Goal: Communication & Community: Answer question/provide support

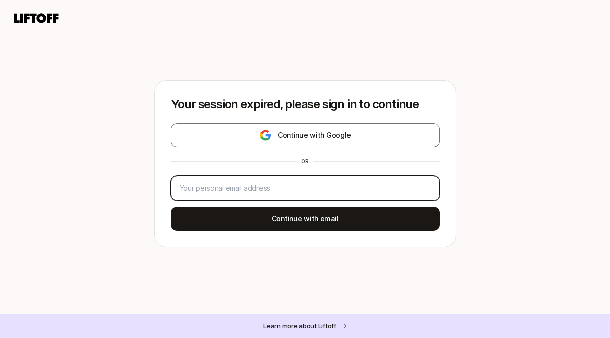
click at [290, 186] on input "email" at bounding box center [306, 188] width 252 height 12
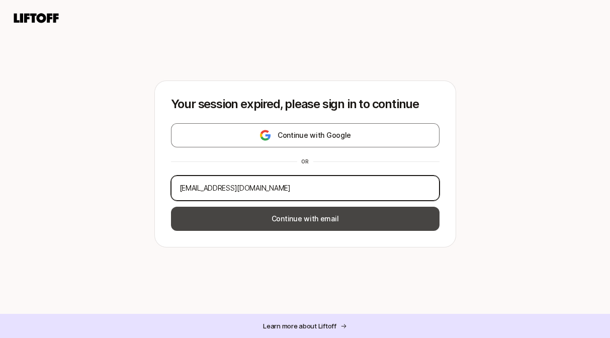
type input "[EMAIL_ADDRESS][DOMAIN_NAME]"
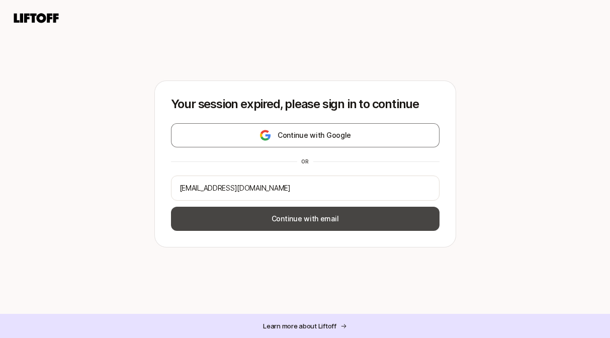
click at [270, 208] on button "Continue with email" at bounding box center [305, 219] width 269 height 24
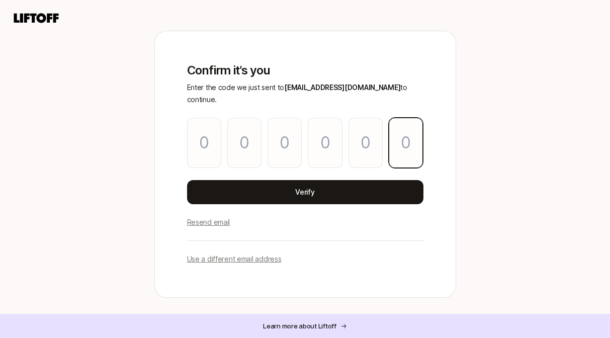
paste input "3"
type input "6"
type input "0"
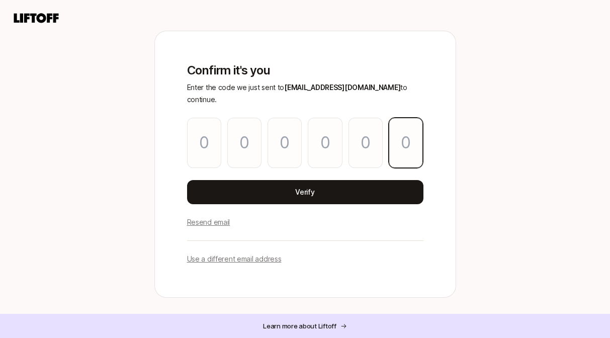
type input "8"
type input "3"
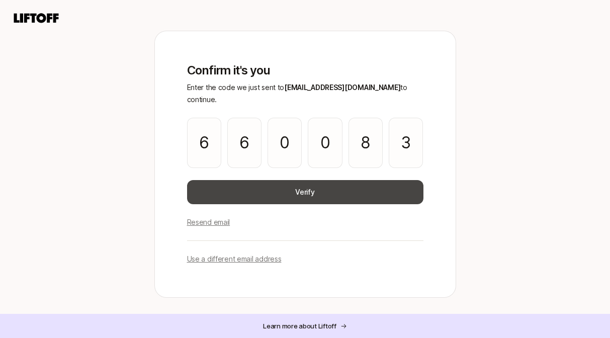
click at [270, 180] on button "Verify" at bounding box center [305, 192] width 236 height 24
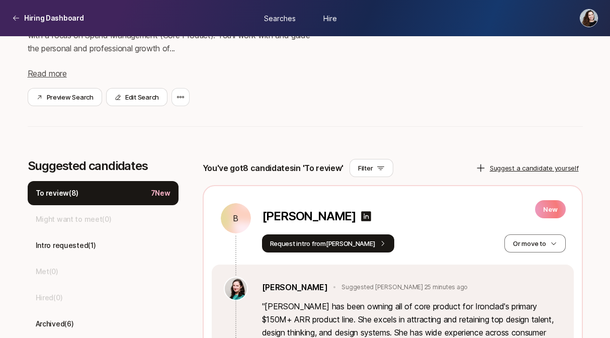
scroll to position [329, 0]
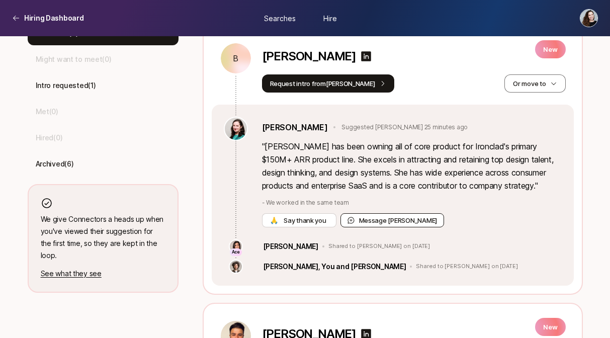
click at [372, 219] on button "Message [PERSON_NAME]" at bounding box center [393, 220] width 104 height 14
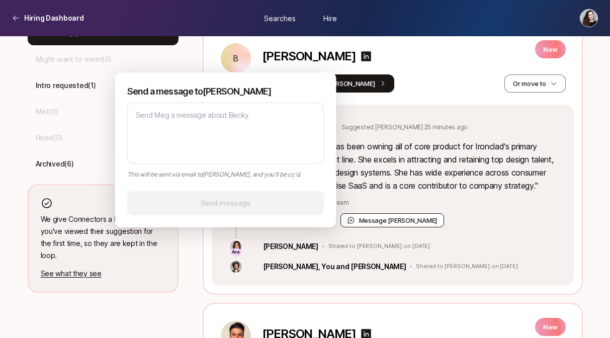
type textarea "x"
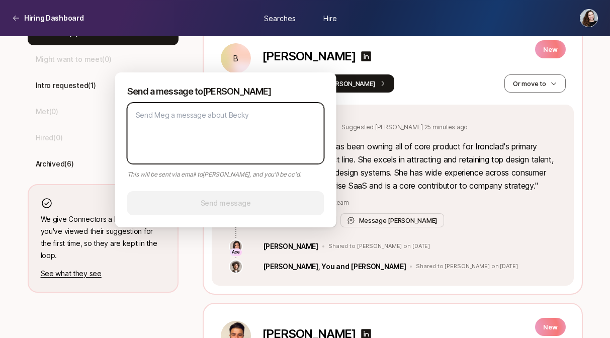
click at [264, 148] on textarea at bounding box center [225, 133] width 197 height 61
type textarea "I"
type textarea "x"
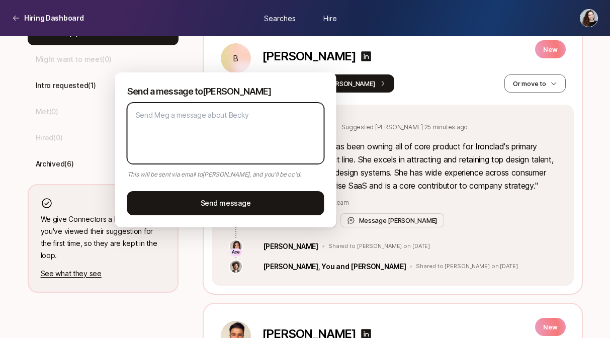
type textarea "x"
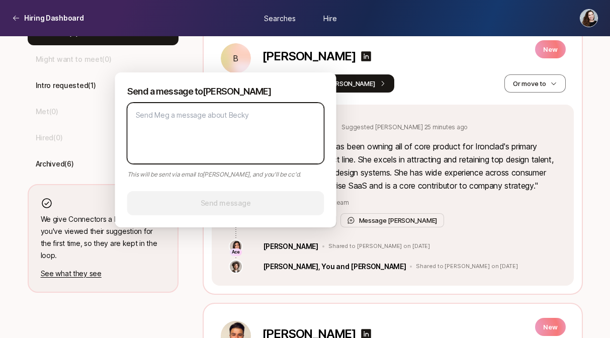
type textarea "H"
type textarea "x"
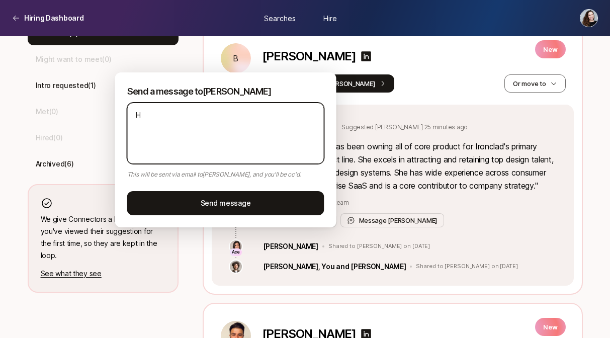
type textarea "x"
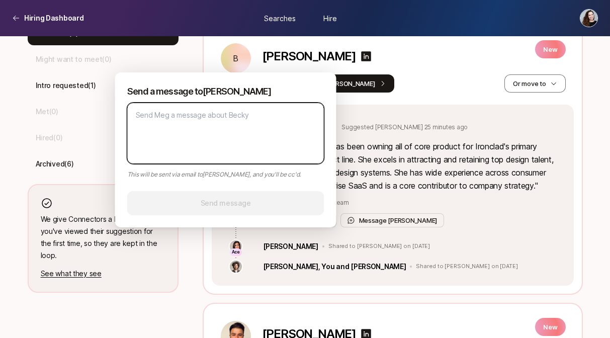
type textarea "T"
type textarea "x"
type textarea "Th"
type textarea "x"
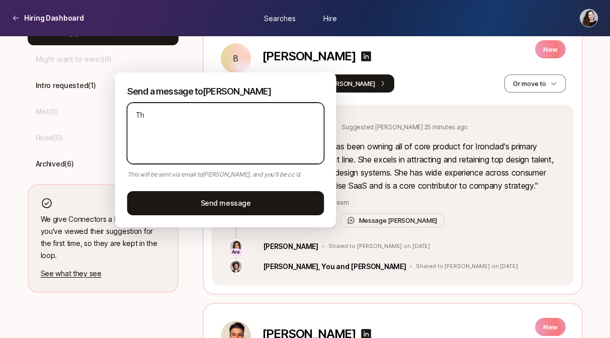
type textarea "Tha"
type textarea "x"
type textarea "Than"
type textarea "x"
type textarea "Thank"
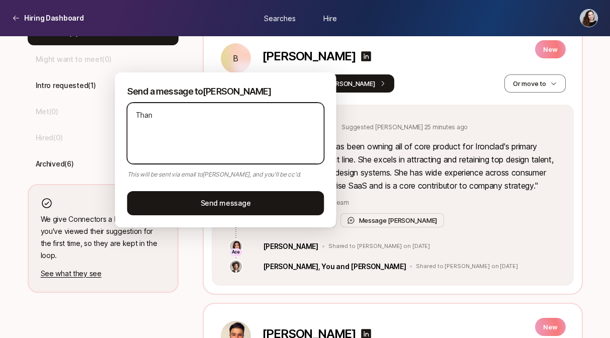
type textarea "x"
type textarea "Thanks"
type textarea "x"
type textarea "Thanks!"
type textarea "x"
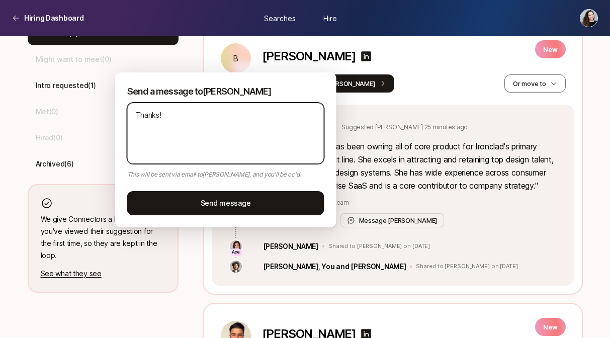
type textarea "Thanks!"
type textarea "x"
type textarea "Thanks! A"
type textarea "x"
type textarea "Thanks! A"
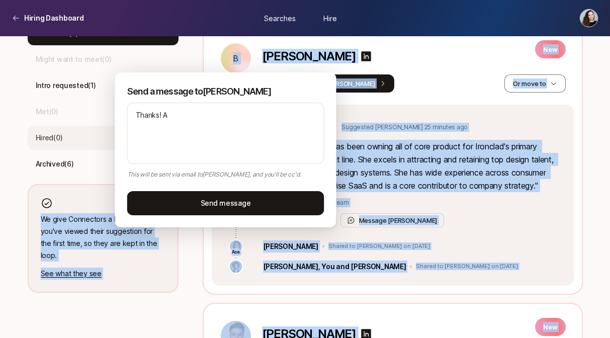
drag, startPoint x: 250, startPoint y: 82, endPoint x: 99, endPoint y: 129, distance: 158.0
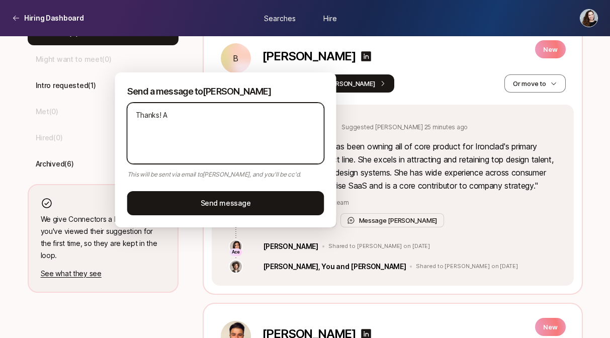
click at [198, 144] on textarea "Thanks! A" at bounding box center [225, 133] width 197 height 61
click at [236, 142] on textarea "Thanks! A" at bounding box center [225, 133] width 197 height 61
type textarea "x"
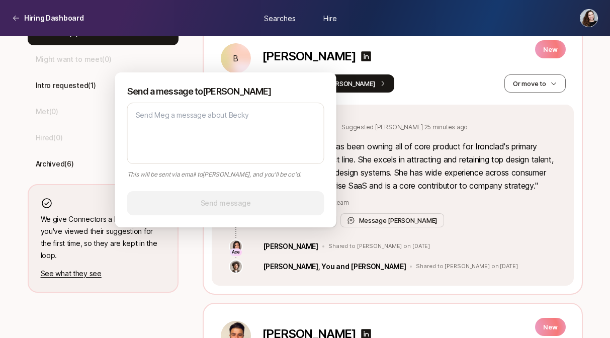
click at [431, 133] on div "[PERSON_NAME] Suggested [PERSON_NAME] 25 minutes ago" at bounding box center [412, 127] width 300 height 13
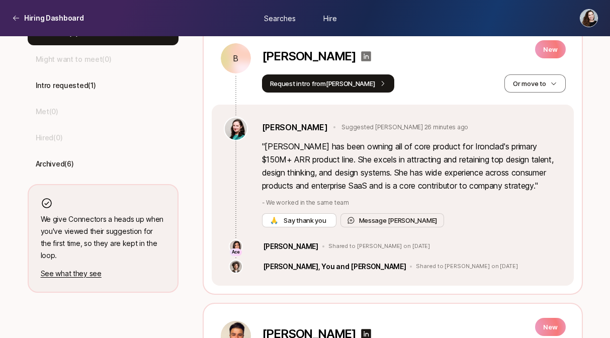
click at [361, 58] on icon at bounding box center [366, 56] width 10 height 10
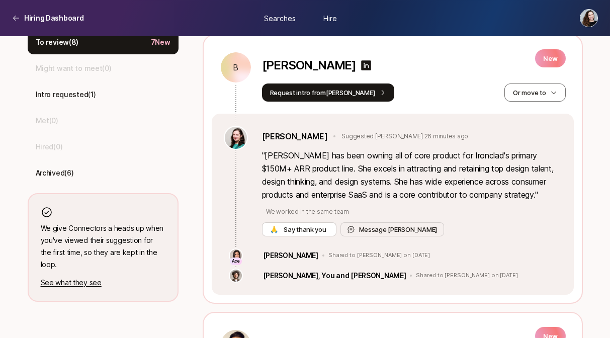
scroll to position [311, 0]
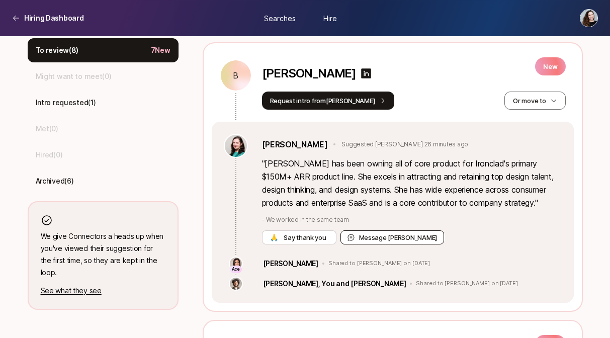
click at [365, 232] on button "Message [PERSON_NAME]" at bounding box center [393, 237] width 104 height 14
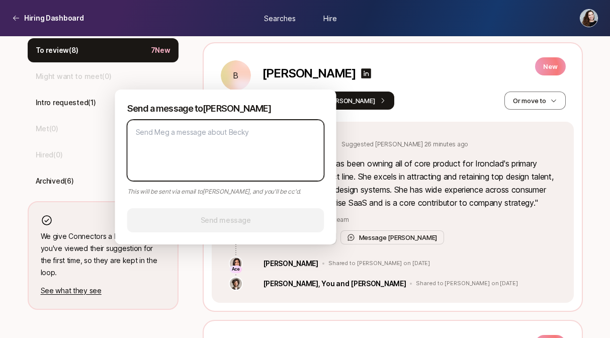
click at [201, 168] on textarea at bounding box center [225, 150] width 197 height 61
type textarea "x"
type textarea "T"
type textarea "x"
type textarea "Th"
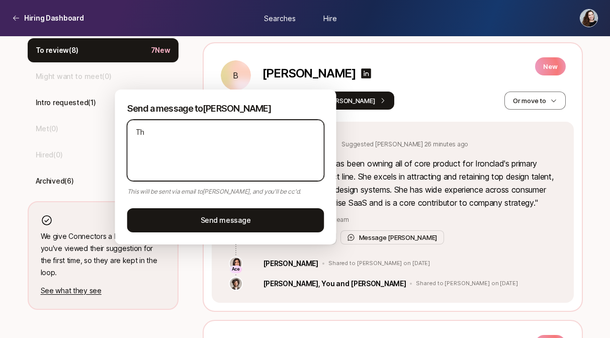
type textarea "x"
type textarea "Tha"
type textarea "x"
type textarea "Than"
type textarea "x"
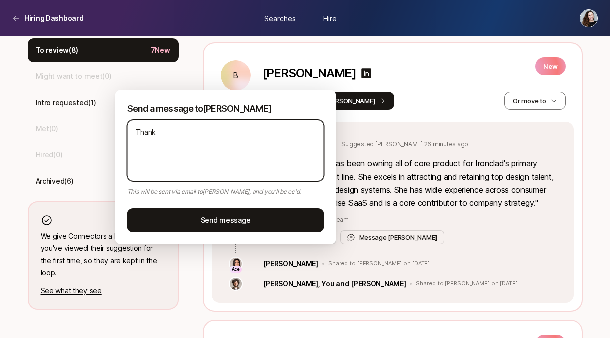
type textarea "Thanks"
type textarea "x"
type textarea "Thanks!"
type textarea "x"
type textarea "Thanks!"
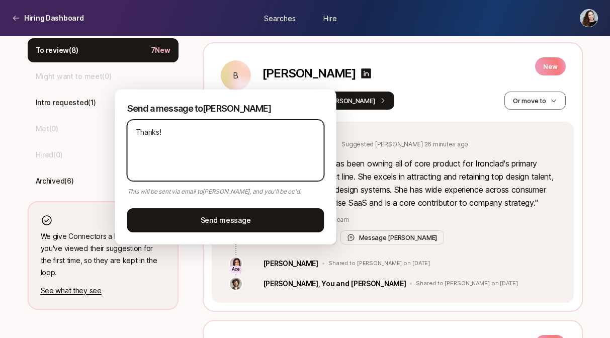
type textarea "x"
type textarea "Thanks! I"
type textarea "x"
type textarea "Thanks! Is"
type textarea "x"
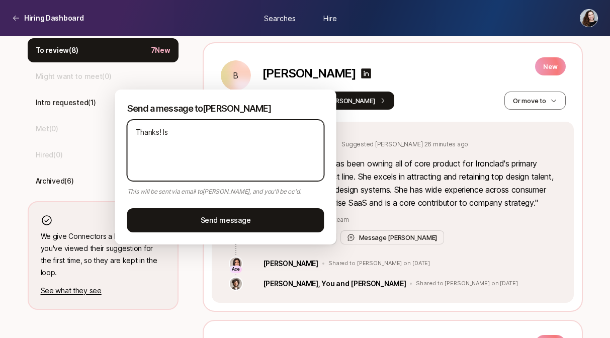
type textarea "Thanks! Is"
type textarea "x"
type textarea "Thanks! Is"
type textarea "x"
type textarea "Thanks! I"
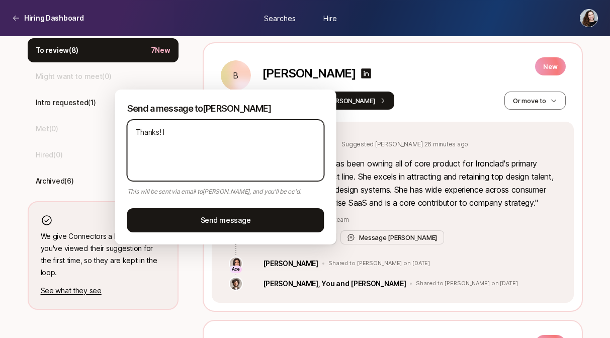
type textarea "x"
type textarea "Thanks!"
type textarea "x"
type textarea "Thanks! I"
type textarea "x"
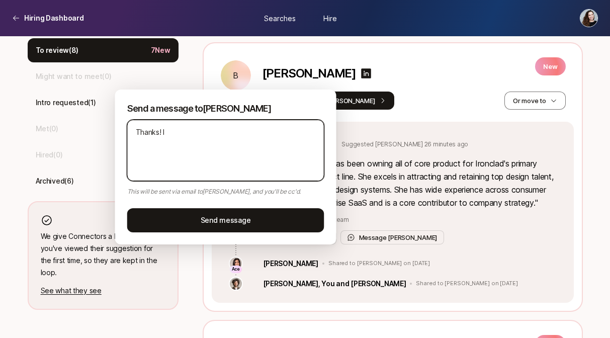
type textarea "Thanks!"
type textarea "x"
type textarea "Thanks! 1"
type textarea "x"
type textarea "Thanks! 1."
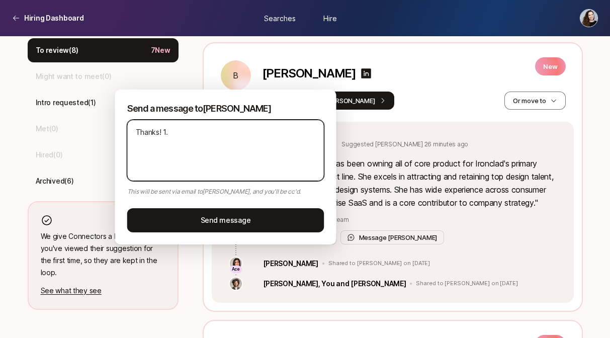
type textarea "x"
type textarea "Thanks! 1."
type textarea "x"
type textarea "Thanks! 1."
type textarea "x"
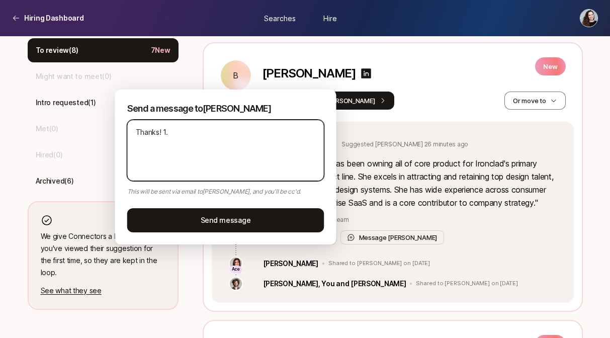
type textarea "Thanks! 1"
type textarea "x"
type textarea "Thanks!"
type textarea "x"
type textarea "Thanks! I"
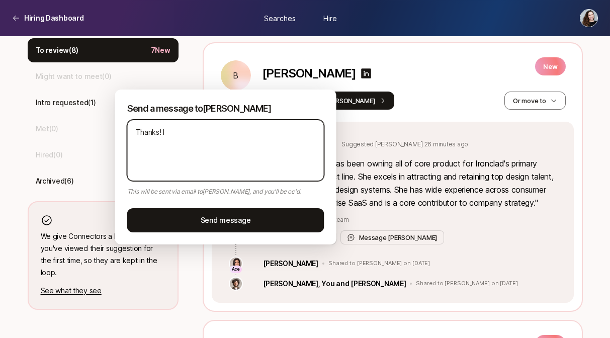
type textarea "x"
type textarea "Thanks! Is"
type textarea "x"
type textarea "Thanks! I"
type textarea "x"
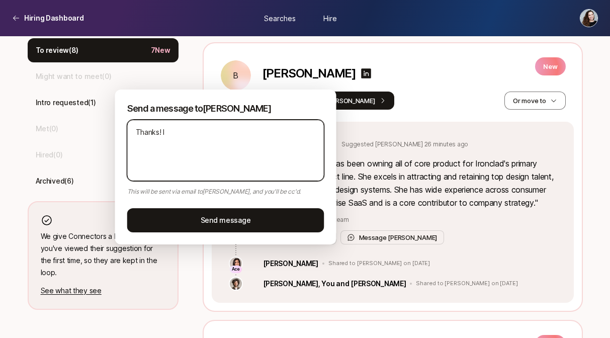
type textarea "Thanks!"
type textarea "x"
type textarea "Thanks! W"
type textarea "x"
type textarea "Thanks! Whe"
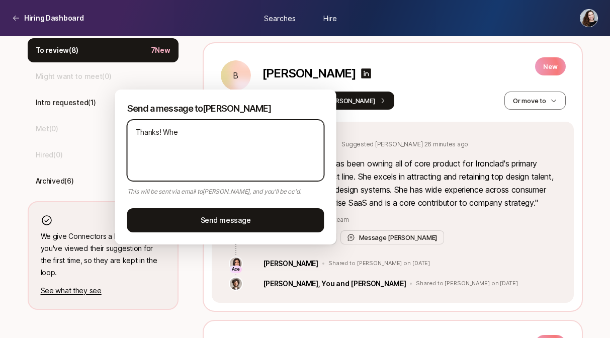
type textarea "x"
type textarea "Thanks! Wher"
type textarea "x"
type textarea "Thanks! Where"
type textarea "x"
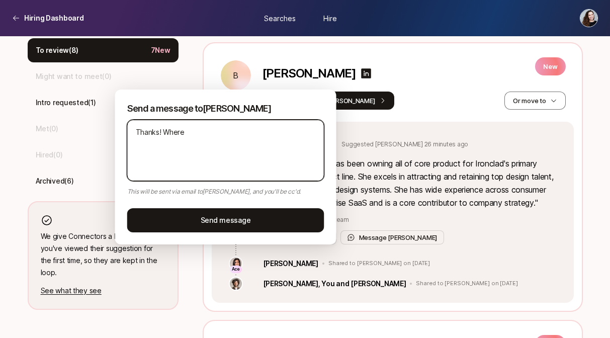
type textarea "Thanks! Where"
type textarea "x"
type textarea "Thanks! Where i"
type textarea "x"
type textarea "Thanks! Where is"
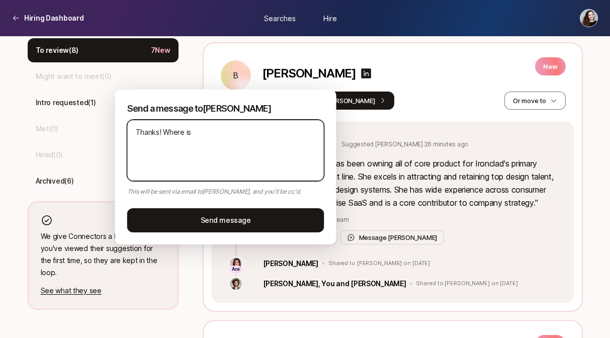
type textarea "x"
type textarea "Thanks! Where is"
type textarea "x"
type textarea "Thanks! Where is B"
type textarea "x"
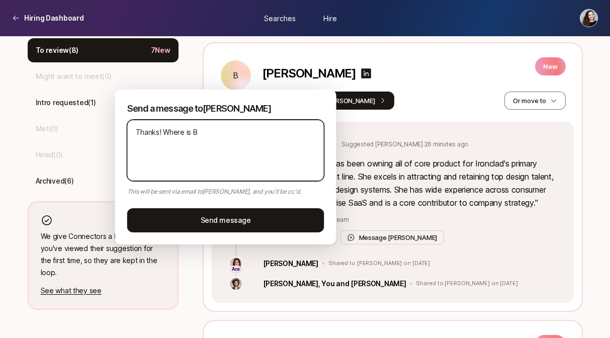
type textarea "Thanks! Where is Be"
type textarea "x"
type textarea "Thanks! Where is Bec"
type textarea "x"
type textarea "Thanks! Where is [PERSON_NAME]"
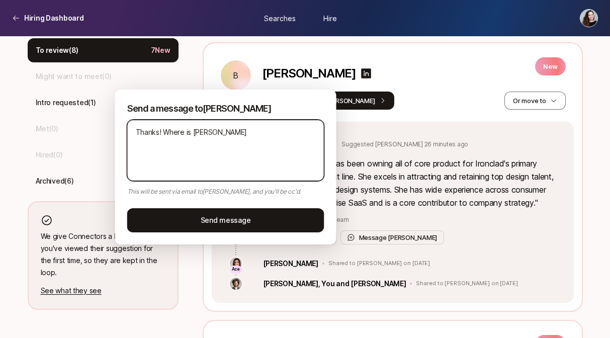
type textarea "x"
type textarea "Thanks! Where is [PERSON_NAME]"
type textarea "x"
type textarea "Thanks! Where is [PERSON_NAME]"
type textarea "x"
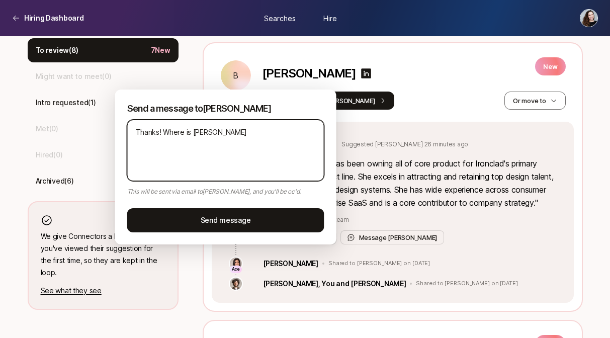
type textarea "Thanks! Where is [PERSON_NAME] l"
type textarea "x"
type textarea "Thanks! Where is [PERSON_NAME] loc"
type textarea "x"
type textarea "Thanks! Where is [PERSON_NAME] loca"
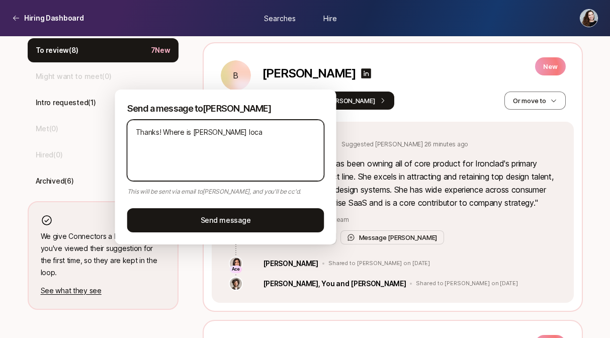
type textarea "x"
type textarea "Thanks! Where is [PERSON_NAME] locat"
type textarea "x"
type textarea "Thanks! Where is [PERSON_NAME] locate"
type textarea "x"
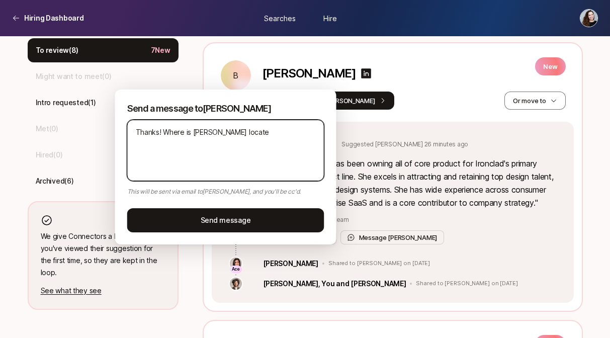
type textarea "Thanks! Where is [PERSON_NAME] located"
type textarea "x"
type textarea "Thanks! Where is [PERSON_NAME] located?"
type textarea "x"
type textarea "Thanks! Where is [PERSON_NAME] located?"
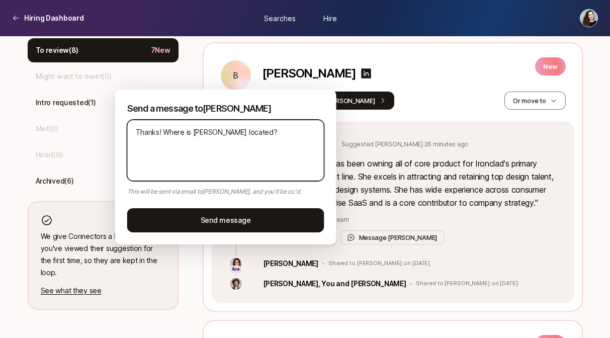
type textarea "x"
type textarea "Thanks! Where is [PERSON_NAME] located? H"
type textarea "x"
type textarea "Thanks! Where is [PERSON_NAME] located? H'"
type textarea "x"
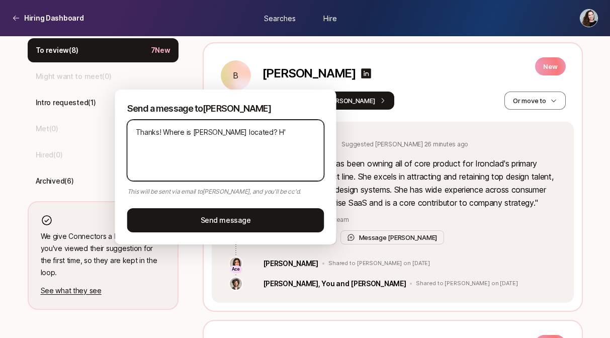
type textarea "Thanks! Where is [PERSON_NAME] located? H'e"
type textarea "x"
type textarea "Thanks! Where is [PERSON_NAME] located? H'es"
type textarea "x"
type textarea "Thanks! Where is [PERSON_NAME] located? H'e"
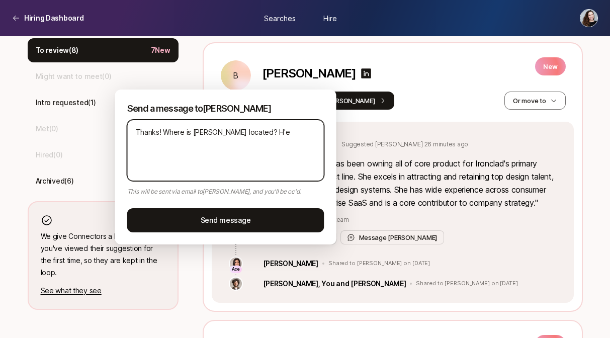
type textarea "x"
type textarea "Thanks! Where is [PERSON_NAME] located? H'"
type textarea "x"
type textarea "Thanks! Where is [PERSON_NAME] located? H"
type textarea "x"
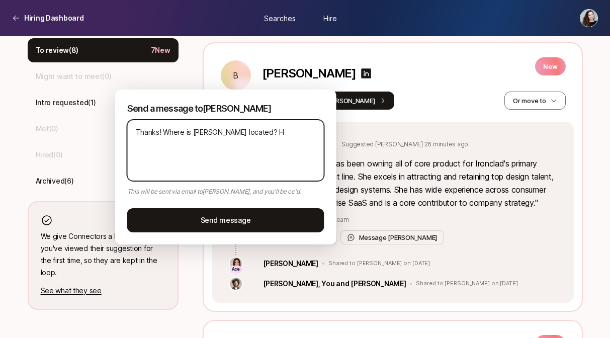
type textarea "Thanks! Where is [PERSON_NAME] located? He"
type textarea "x"
type textarea "Thanks! Where is [PERSON_NAME] located? He's"
type textarea "x"
type textarea "Thanks! Where is [PERSON_NAME] located? He'"
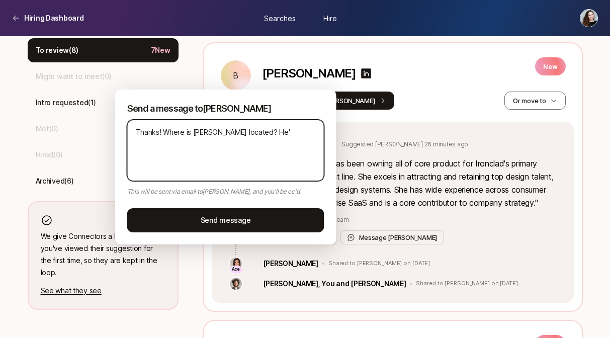
type textarea "x"
type textarea "Thanks! Where is [PERSON_NAME] located? He"
type textarea "x"
type textarea "Thanks! Where is [PERSON_NAME] located? H"
type textarea "x"
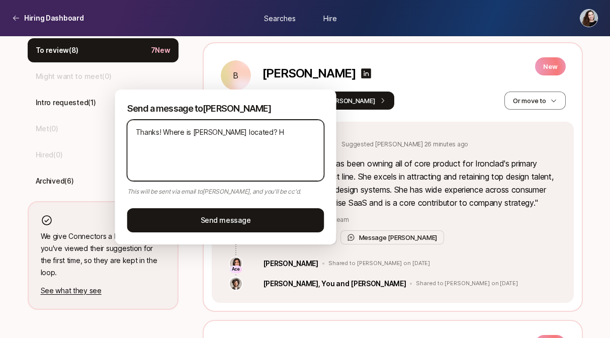
type textarea "Thanks! Where is [PERSON_NAME] located?"
type textarea "x"
type textarea "Thanks! Where is [PERSON_NAME] located? W"
type textarea "x"
type textarea "Thanks! Where is [PERSON_NAME] located? We"
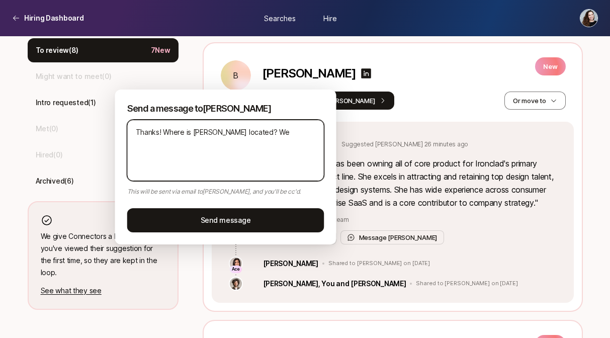
type textarea "x"
type textarea "Thanks! Where is [PERSON_NAME] located? We'r"
type textarea "x"
type textarea "Thanks! Where is [PERSON_NAME] located? We're"
type textarea "x"
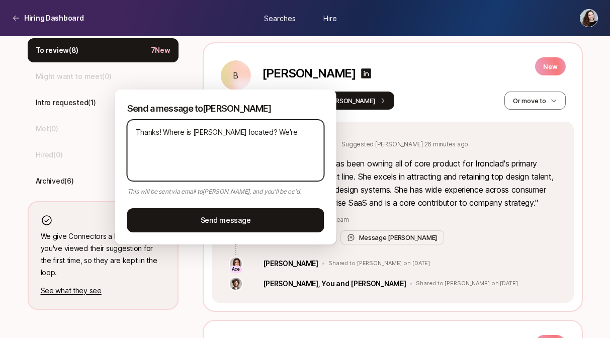
type textarea "Thanks! Where is [PERSON_NAME] located? We're"
type textarea "x"
type textarea "Thanks! Where is [PERSON_NAME] located? We're p"
type textarea "x"
type textarea "Thanks! Where is [PERSON_NAME] located? We're pr"
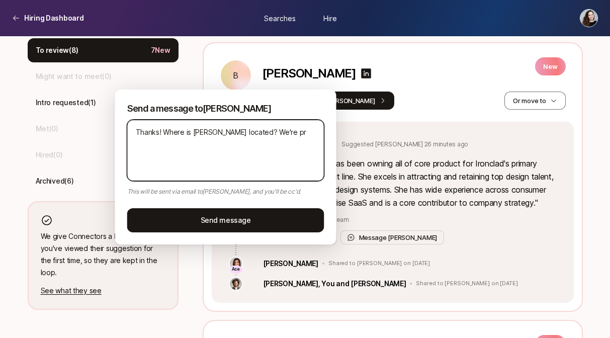
type textarea "x"
type textarea "Thanks! Where is [PERSON_NAME] located? We're pri"
type textarea "x"
type textarea "Thanks! Where is [PERSON_NAME] located? We're prio"
type textarea "x"
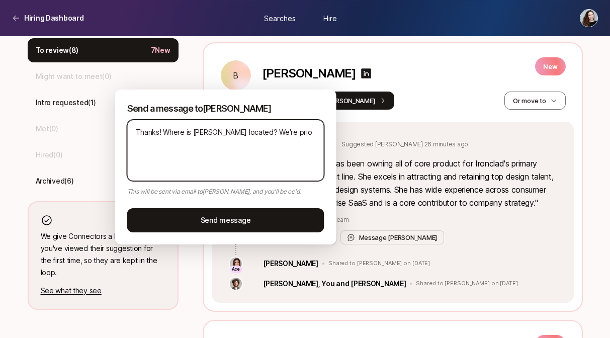
type textarea "Thanks! Where is [PERSON_NAME] located? We're prior"
type textarea "x"
type textarea "Thanks! Where is [PERSON_NAME] located? We're priorit"
type textarea "x"
type textarea "Thanks! Where is [PERSON_NAME] located? We're prioriti"
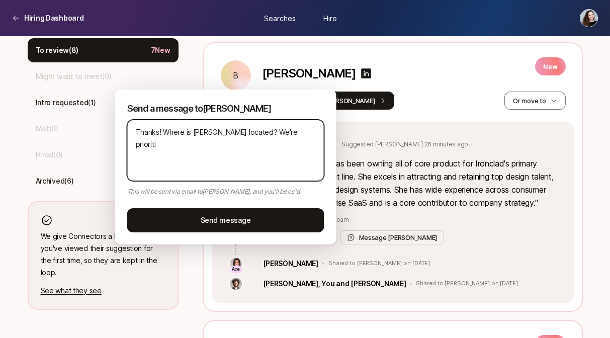
type textarea "x"
type textarea "Thanks! Where is [PERSON_NAME] located? We're prioritiz"
type textarea "x"
type textarea "Thanks! Where is [PERSON_NAME] located? We're prioritizi"
type textarea "x"
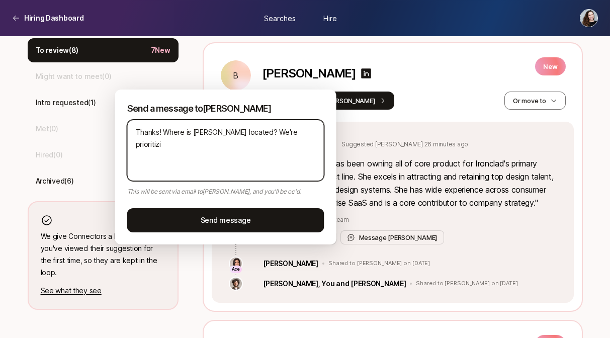
type textarea "Thanks! Where is [PERSON_NAME] located? We're prioritizin"
type textarea "x"
type textarea "Thanks! Where is [PERSON_NAME] located? We're prioritizing"
type textarea "x"
type textarea "Thanks! Where is [PERSON_NAME] located? We're prioritizing"
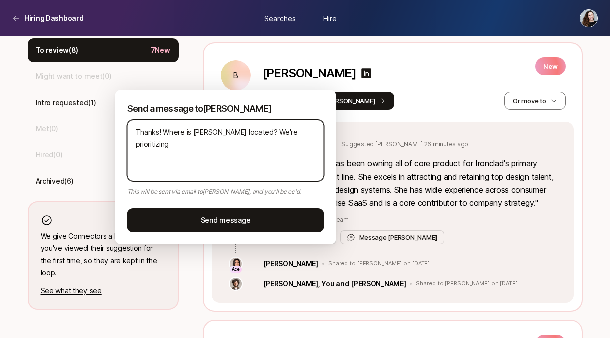
type textarea "x"
type textarea "Thanks! Where is [PERSON_NAME] located? We're prioritizing N"
type textarea "x"
type textarea "Thanks! Where is [PERSON_NAME] located? We're prioritizing NY"
type textarea "x"
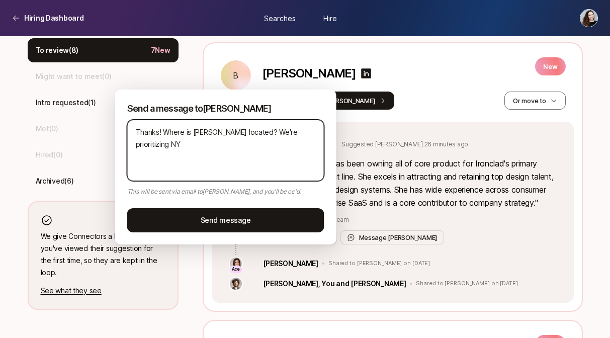
type textarea "Thanks! Where is [PERSON_NAME] located? We're prioritizing [GEOGRAPHIC_DATA]"
type textarea "x"
type textarea "Thanks! Where is [PERSON_NAME] located? We're prioritizing NYC r"
click at [165, 137] on textarea "Thanks! Where is [PERSON_NAME] located? We're prioritizing NYC right now" at bounding box center [225, 150] width 197 height 61
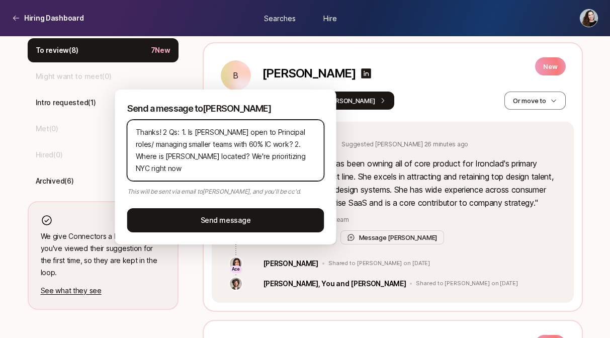
click at [311, 158] on textarea "Thanks! 2 Qs: 1. Is [PERSON_NAME] open to Principal roles/ managing smaller tea…" at bounding box center [225, 150] width 197 height 61
drag, startPoint x: 321, startPoint y: 166, endPoint x: 305, endPoint y: 155, distance: 18.1
click at [305, 155] on textarea "Thanks! 2 Qs: 1. Is [PERSON_NAME] open to Principal roles/ managing smaller tea…" at bounding box center [225, 150] width 197 height 61
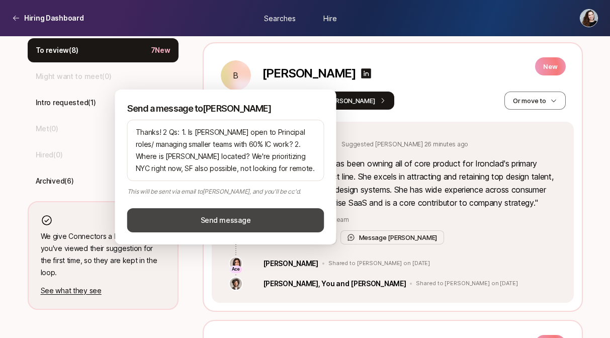
click at [243, 221] on button "Send message" at bounding box center [225, 220] width 197 height 24
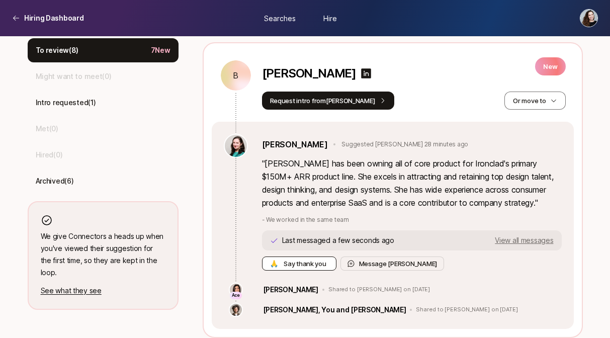
click at [321, 264] on span "Say thank you" at bounding box center [305, 264] width 46 height 10
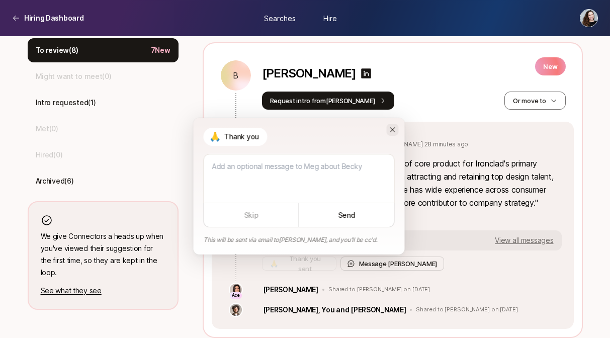
click at [393, 132] on icon at bounding box center [393, 130] width 8 height 8
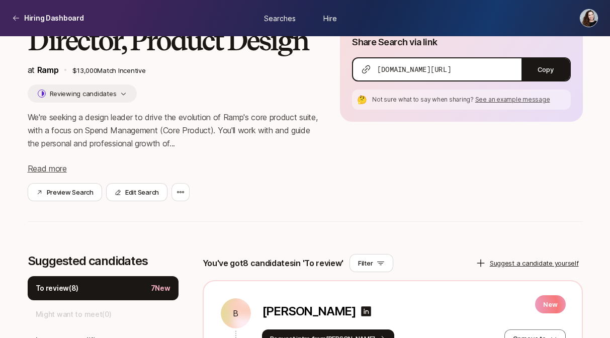
scroll to position [0, 0]
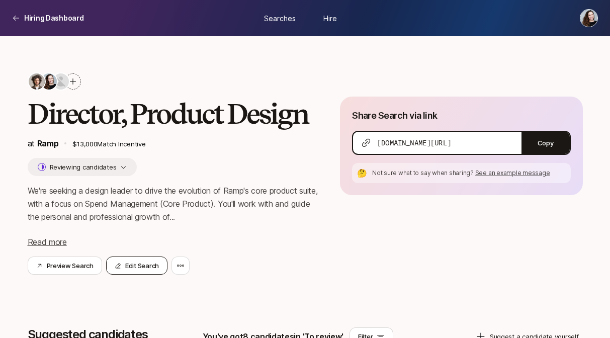
click at [147, 270] on button "Edit Search" at bounding box center [136, 266] width 61 height 18
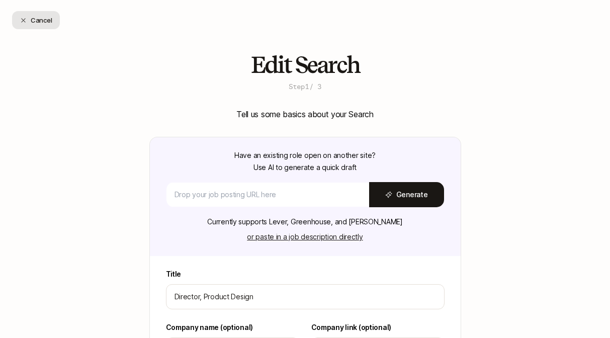
click at [30, 16] on button "Cancel" at bounding box center [36, 20] width 48 height 18
